Goal: Check status: Check status

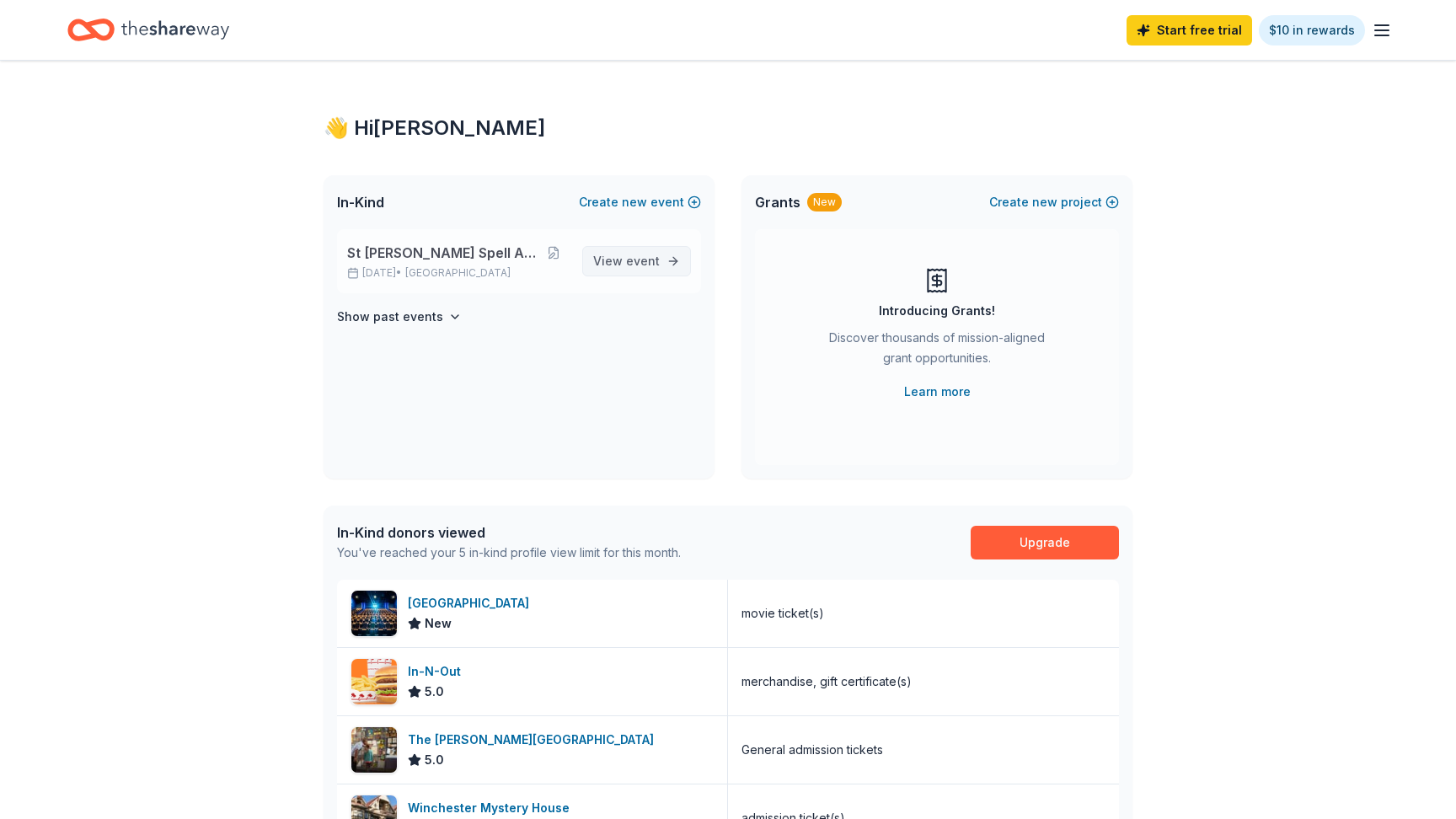
click at [626, 264] on span "View event" at bounding box center [626, 261] width 67 height 20
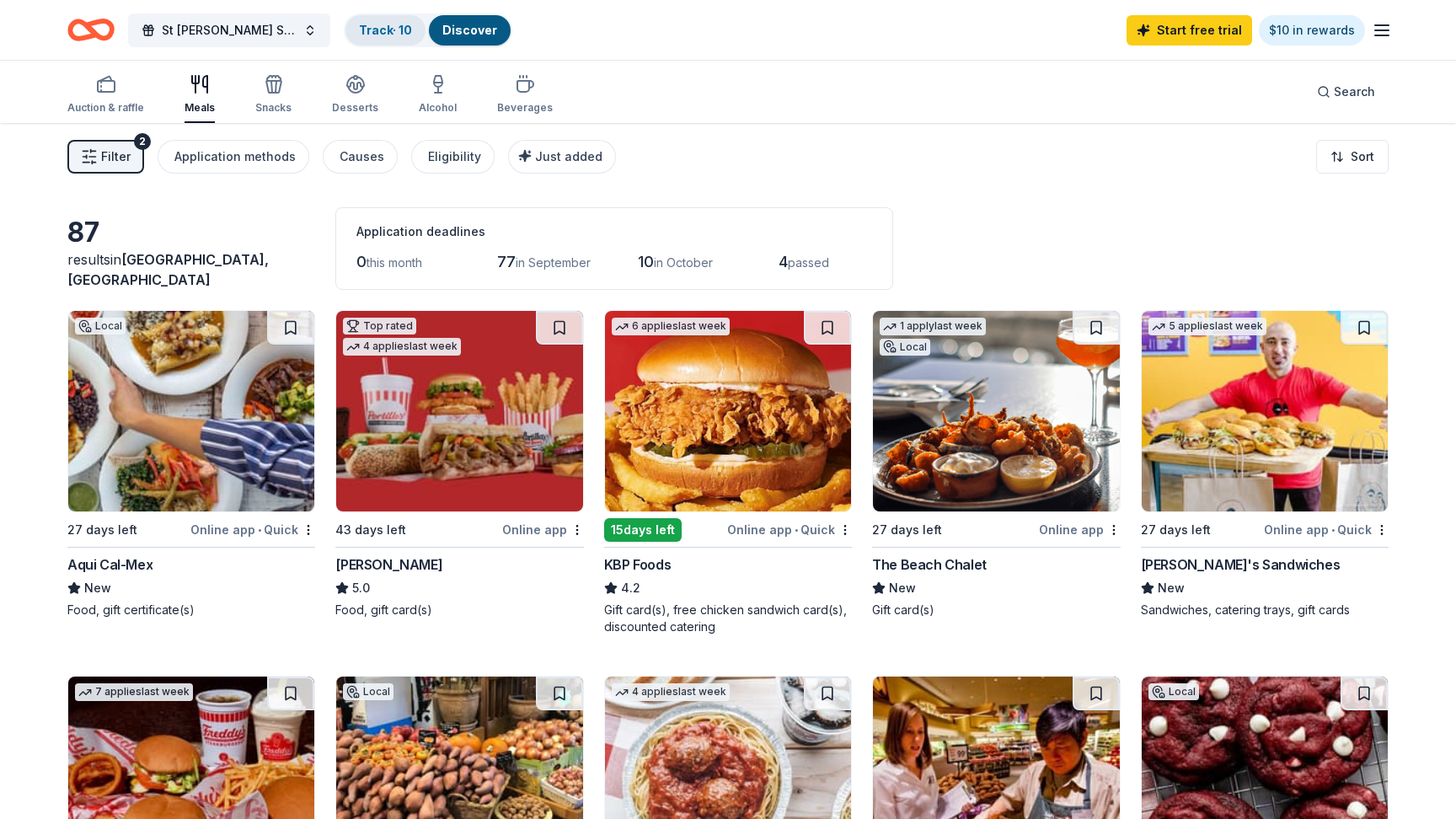
click at [379, 29] on link "Track · 10" at bounding box center [385, 30] width 53 height 14
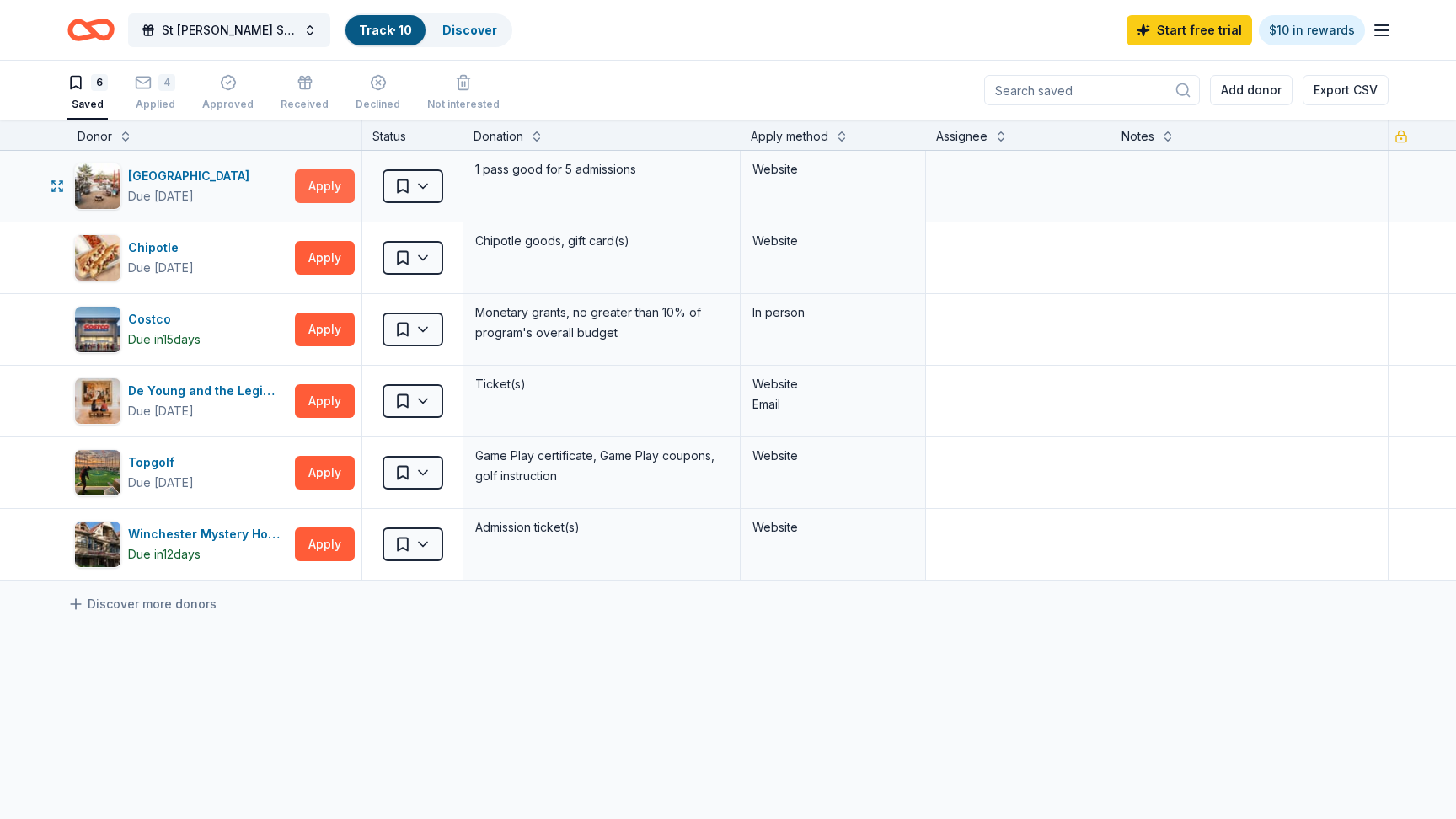
click at [320, 187] on button "Apply" at bounding box center [325, 185] width 59 height 33
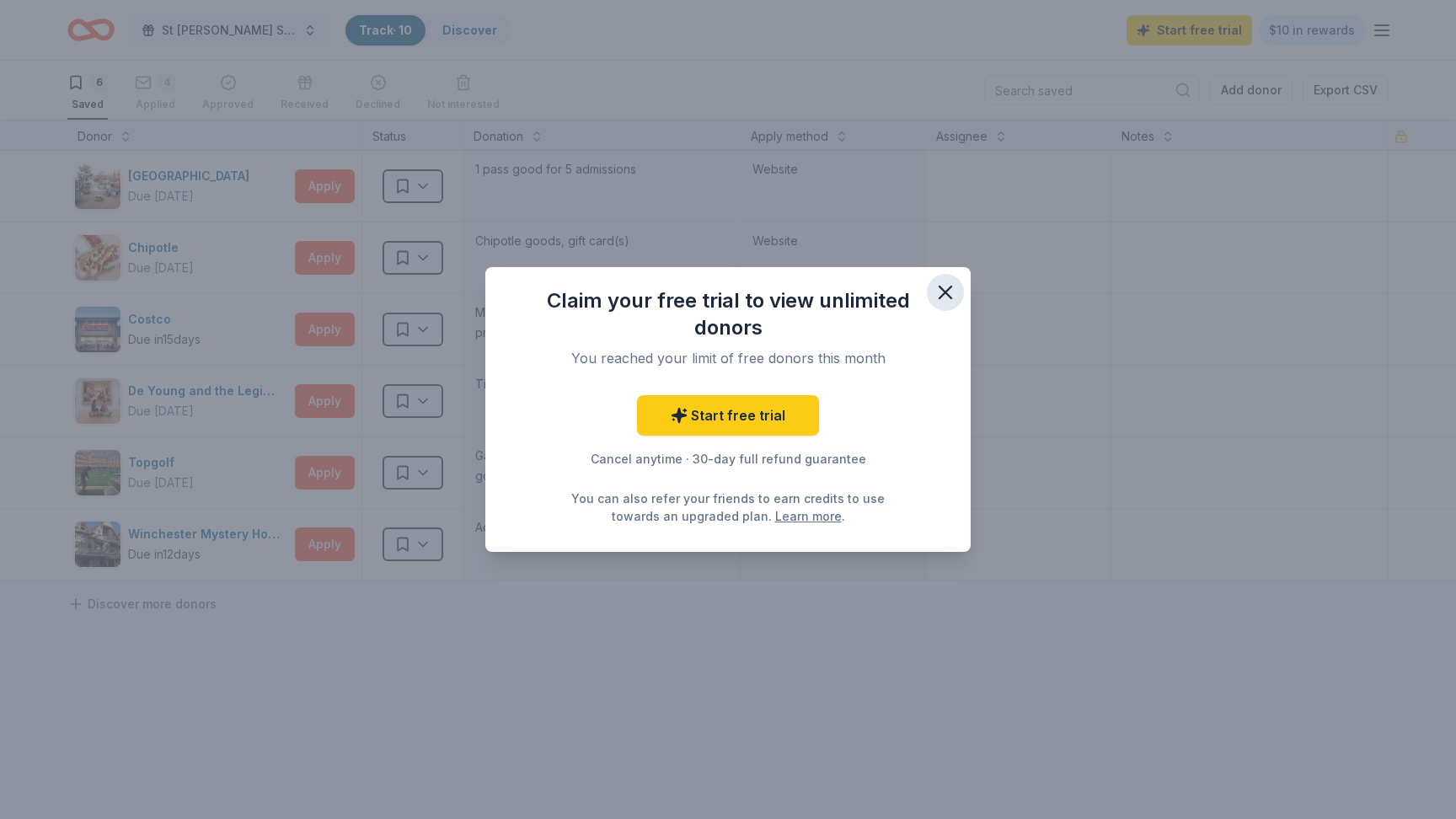
click at [940, 292] on icon "button" at bounding box center [945, 292] width 23 height 23
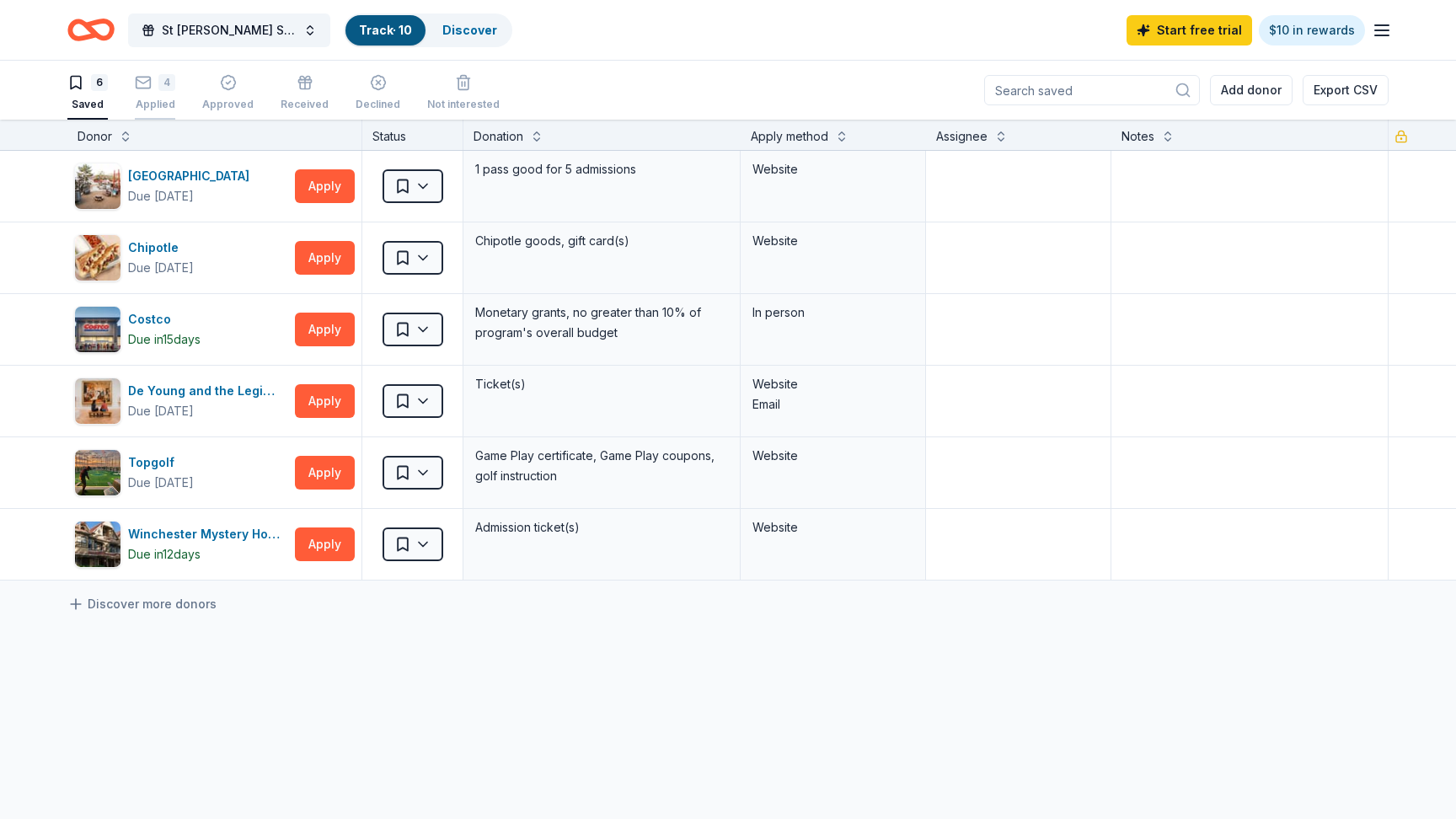
click at [156, 92] on div "4 Applied" at bounding box center [155, 92] width 40 height 37
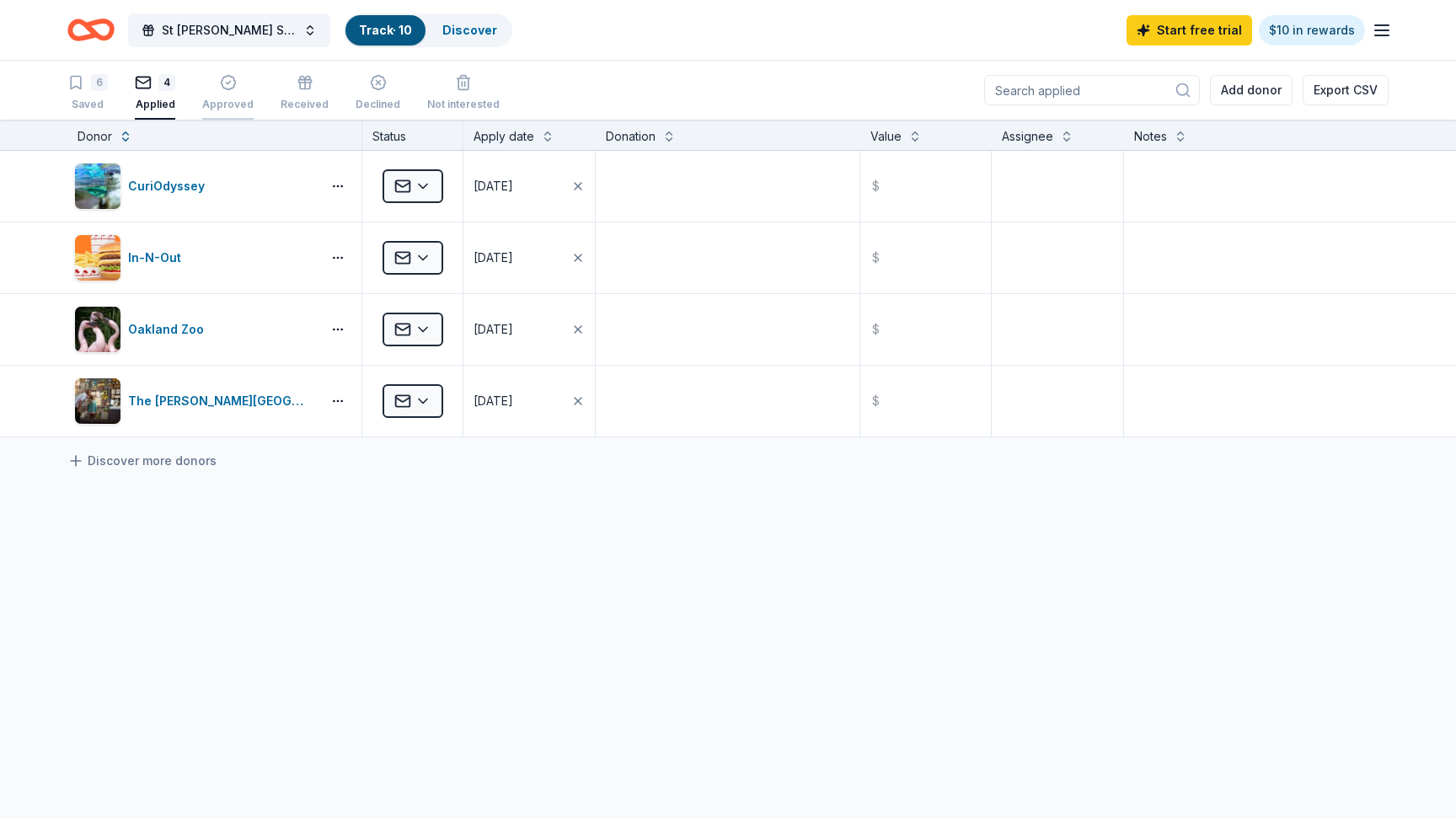
click at [235, 89] on div "button" at bounding box center [228, 82] width 51 height 17
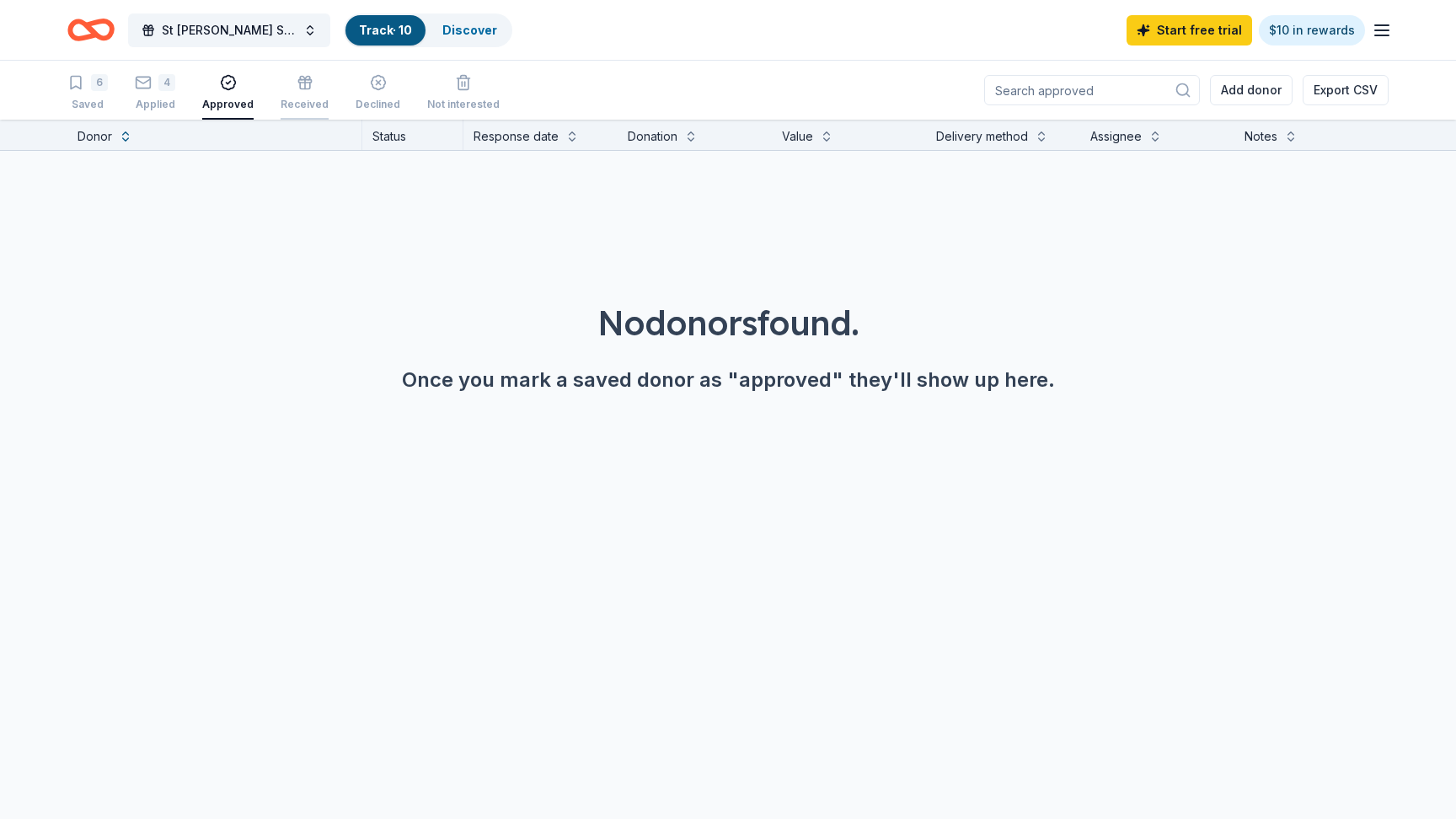
click at [296, 90] on icon "button" at bounding box center [304, 82] width 17 height 17
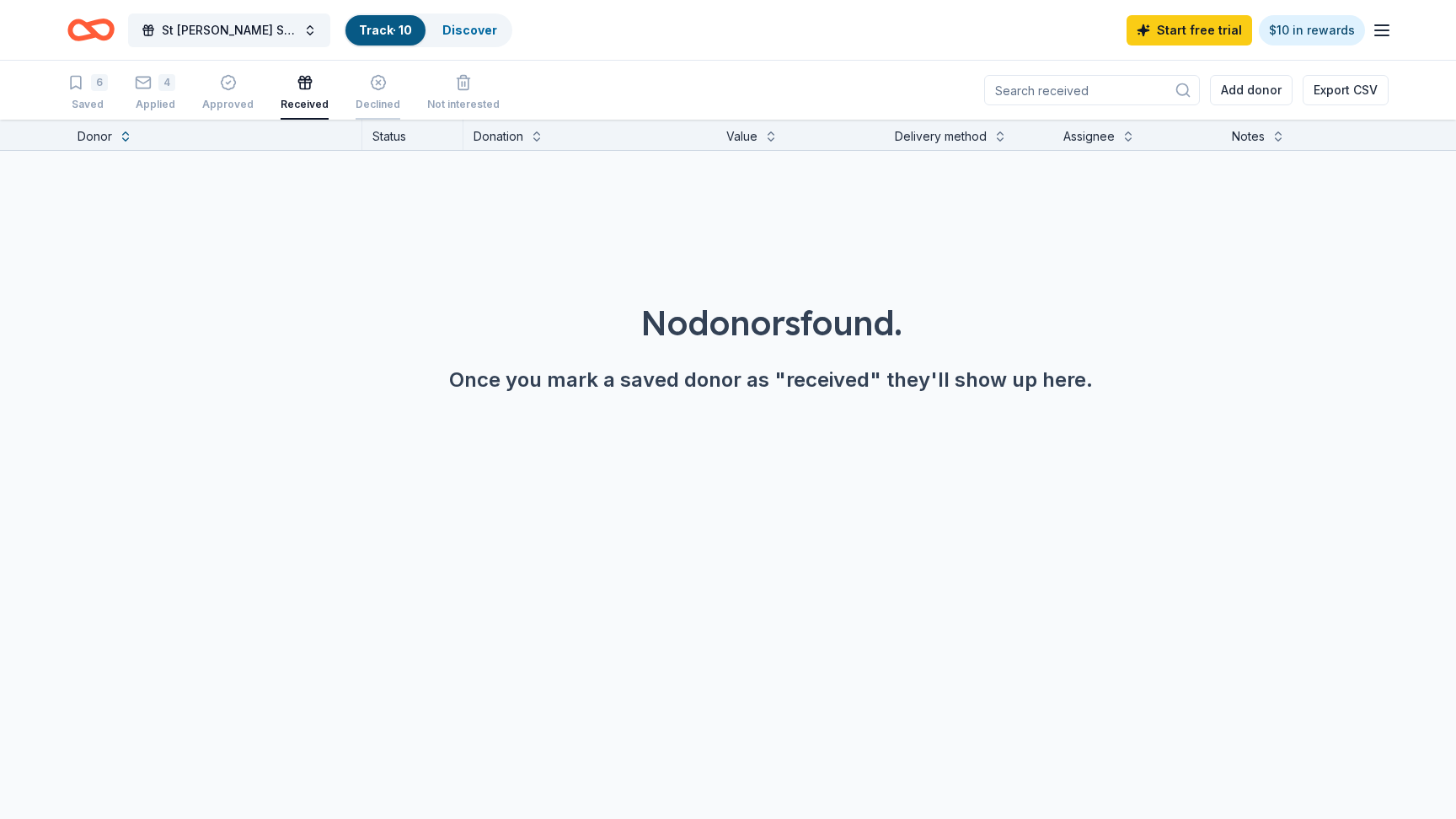
click at [359, 89] on div "button" at bounding box center [378, 82] width 45 height 17
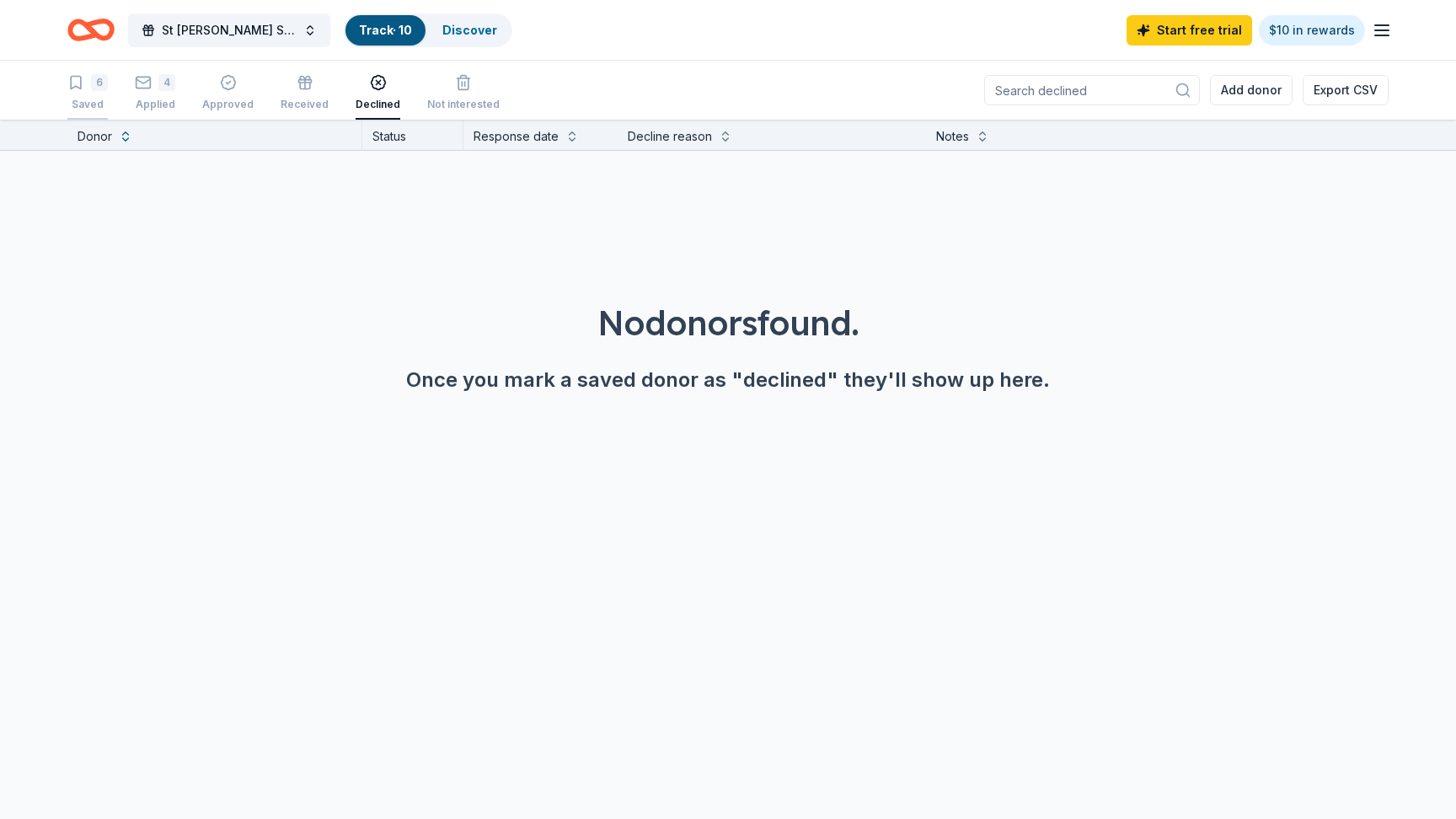
click at [85, 98] on div "Saved" at bounding box center [87, 104] width 40 height 14
